Goal: Information Seeking & Learning: Check status

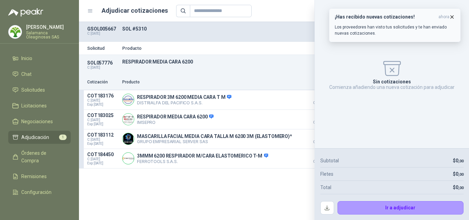
click at [450, 17] on icon "button" at bounding box center [452, 17] width 6 height 6
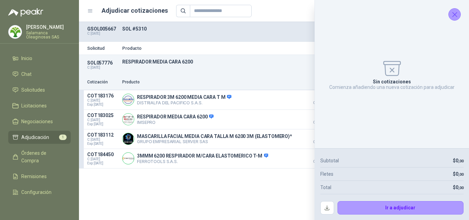
click at [452, 15] on icon "Cerrar" at bounding box center [455, 14] width 9 height 9
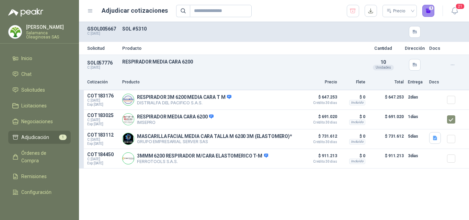
click at [429, 15] on button "1" at bounding box center [429, 11] width 12 height 12
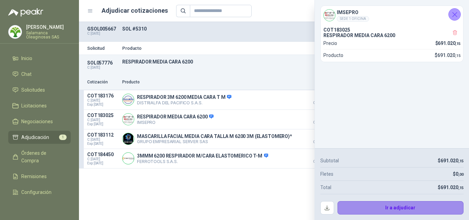
click at [366, 210] on button "Ir a adjudicar" at bounding box center [401, 208] width 126 height 14
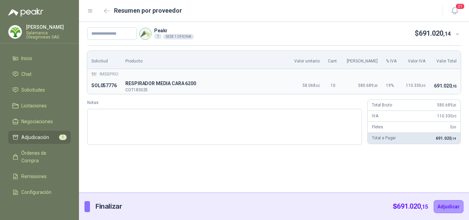
click at [412, 160] on div "Peakr 1 SEDE 1 OFICINA $ 691.020 ,14 Solicitud Producto Valor unitario Cant. Va…" at bounding box center [274, 107] width 390 height 171
click at [419, 170] on div "Peakr 1 SEDE 1 OFICINA $ 691.020 ,14 Solicitud Producto Valor unitario Cant. Va…" at bounding box center [274, 107] width 390 height 171
click at [128, 34] on input "text" at bounding box center [111, 33] width 49 height 12
type input "**********"
click at [453, 208] on button "Adjudicar" at bounding box center [449, 206] width 30 height 13
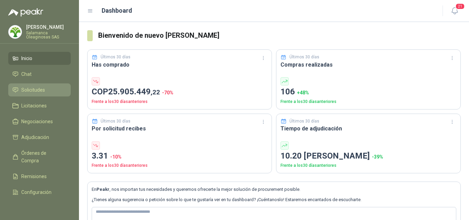
click at [29, 89] on span "Solicitudes" at bounding box center [33, 90] width 24 height 8
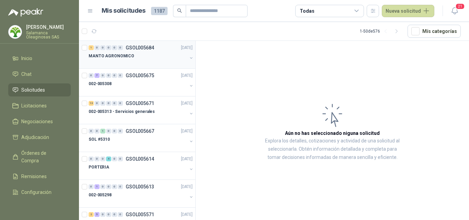
click at [121, 59] on div "MANTO AGRONOMICO" at bounding box center [138, 56] width 99 height 8
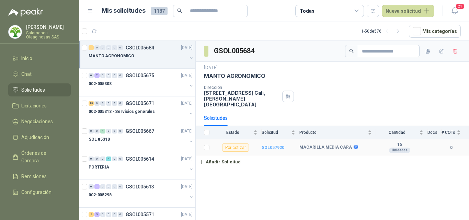
click at [277, 145] on b "SOL057920" at bounding box center [273, 147] width 23 height 5
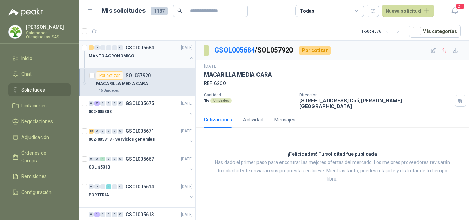
click at [106, 61] on div at bounding box center [138, 62] width 99 height 5
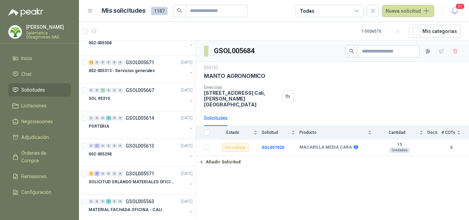
scroll to position [34, 0]
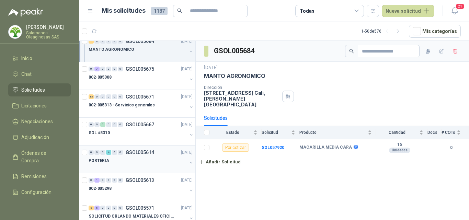
click at [116, 166] on div at bounding box center [138, 167] width 99 height 5
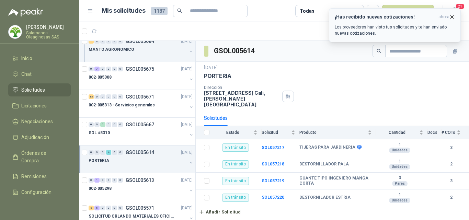
click at [450, 16] on icon "button" at bounding box center [452, 17] width 6 height 6
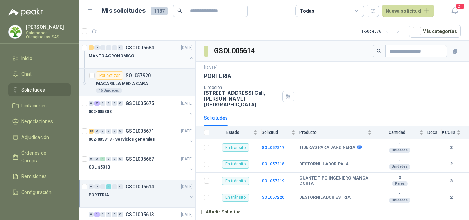
click at [125, 59] on p "MANTO AGRONOMICO" at bounding box center [112, 56] width 46 height 7
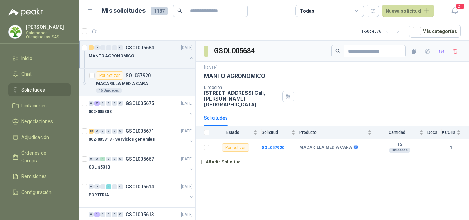
click at [34, 34] on p "Salamanca Oleaginosas SAS" at bounding box center [48, 35] width 45 height 8
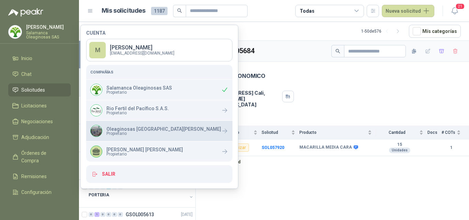
click at [123, 130] on p "Oleaginosas [GEOGRAPHIC_DATA][PERSON_NAME]" at bounding box center [163, 129] width 115 height 5
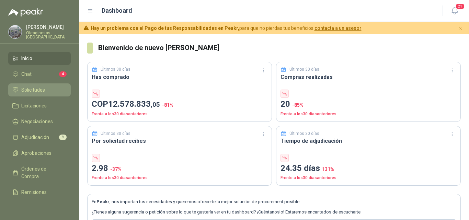
click at [36, 91] on span "Solicitudes" at bounding box center [33, 90] width 24 height 8
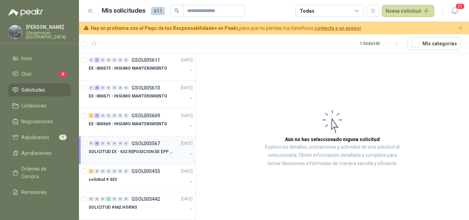
click at [124, 156] on div "SOLICITUD EX - 632 REPOSICION DE EPP #2" at bounding box center [138, 152] width 99 height 8
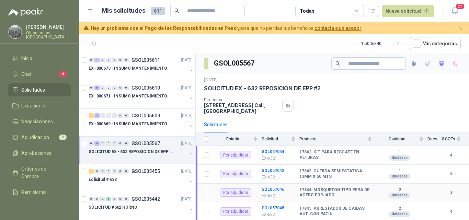
scroll to position [48, 0]
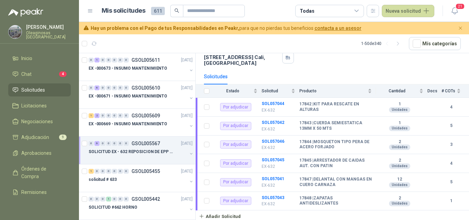
click at [133, 159] on div at bounding box center [138, 158] width 99 height 5
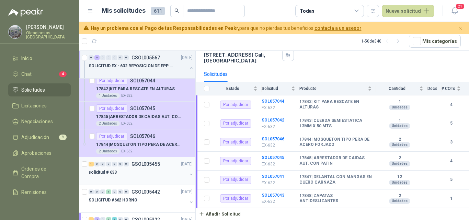
scroll to position [206, 0]
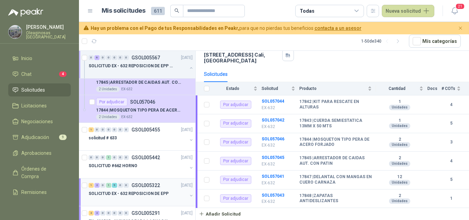
click at [136, 190] on div "SOLICITUD EX - 632 REPOSICION DE EPP" at bounding box center [138, 194] width 99 height 8
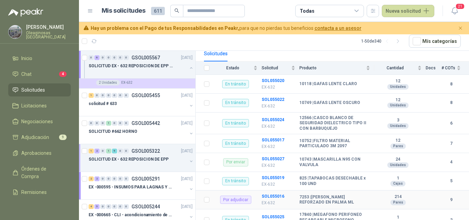
scroll to position [194, 0]
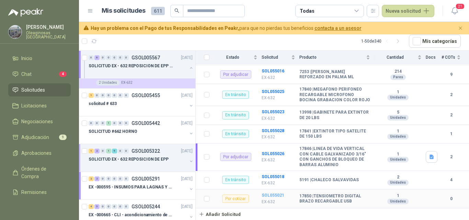
click at [270, 195] on b "SOL055021" at bounding box center [273, 195] width 23 height 5
